Goal: Task Accomplishment & Management: Complete application form

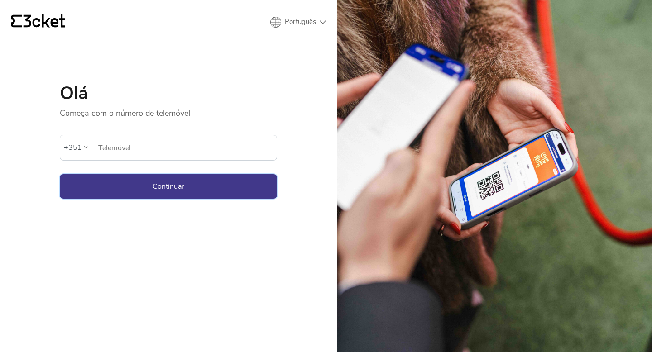
click at [122, 184] on button "Continuar" at bounding box center [168, 186] width 217 height 24
click at [147, 186] on button "Continuar" at bounding box center [168, 186] width 217 height 24
click at [147, 153] on input "Telemóvel" at bounding box center [187, 147] width 179 height 25
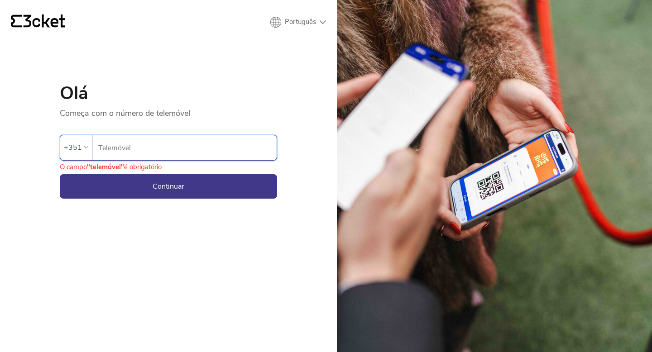
type input "968181435"
click at [144, 186] on button "Continuar" at bounding box center [168, 186] width 217 height 24
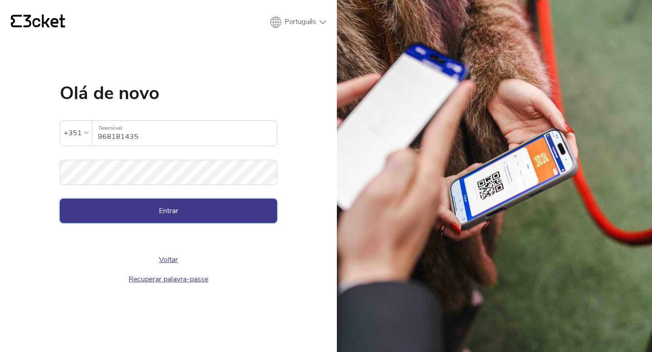
click at [223, 207] on button "Entrar" at bounding box center [168, 211] width 217 height 24
